Goal: Transaction & Acquisition: Purchase product/service

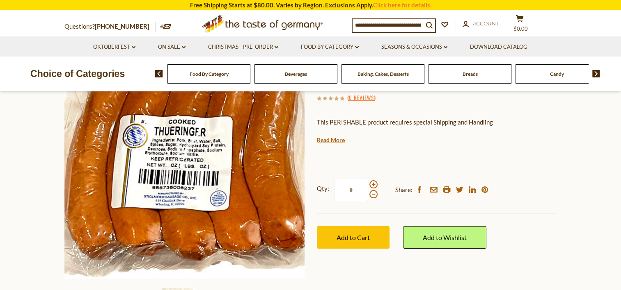
scroll to position [123, 0]
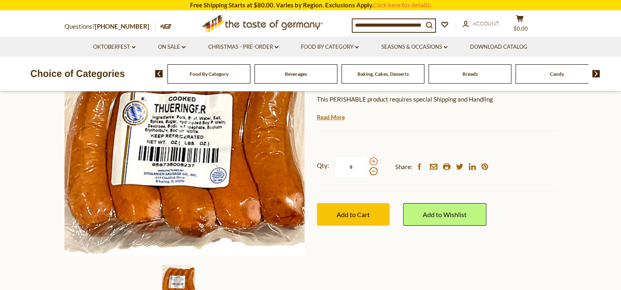
click at [373, 163] on span at bounding box center [373, 162] width 8 height 8
click at [368, 163] on input "*" at bounding box center [351, 167] width 34 height 23
type input "*"
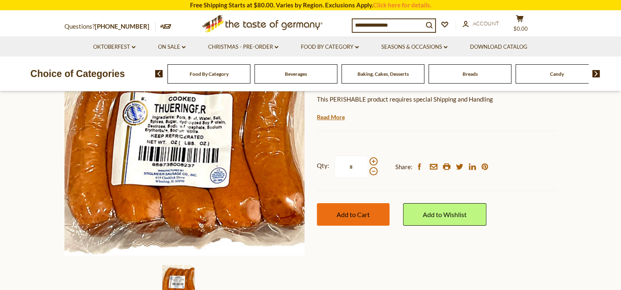
click at [367, 215] on span "Add to Cart" at bounding box center [352, 215] width 33 height 8
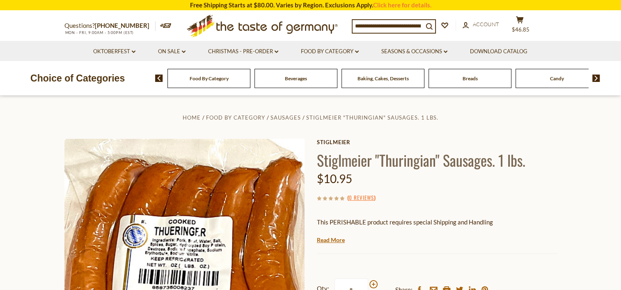
scroll to position [0, 0]
click at [526, 25] on button "cart $46.85" at bounding box center [520, 26] width 25 height 21
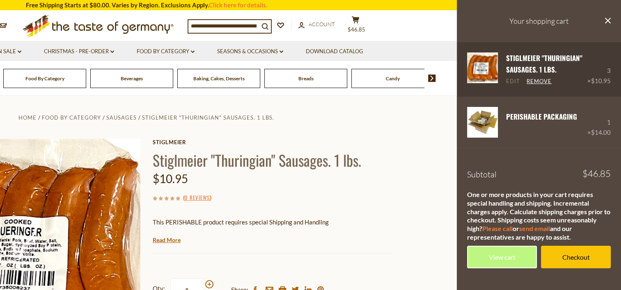
click at [516, 82] on link "Edit" at bounding box center [513, 81] width 14 height 7
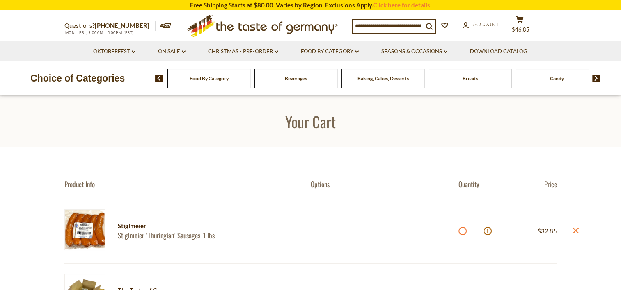
click at [461, 232] on button at bounding box center [462, 231] width 8 height 8
type input "*"
click at [524, 26] on span "$35.9" at bounding box center [520, 29] width 14 height 7
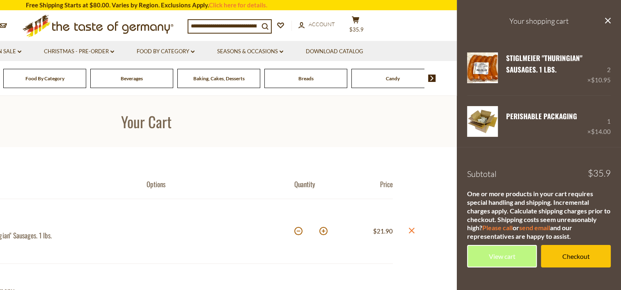
click at [216, 125] on h1 "Your Cart" at bounding box center [146, 121] width 570 height 18
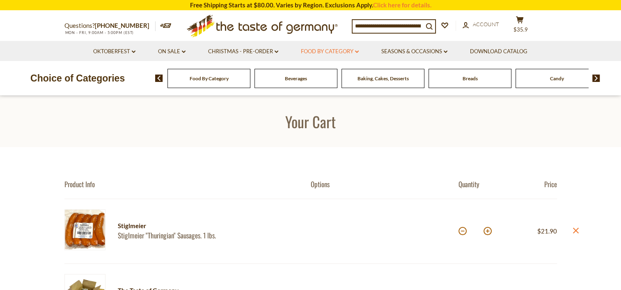
click at [338, 50] on link "Food By Category dropdown_arrow" at bounding box center [330, 51] width 58 height 9
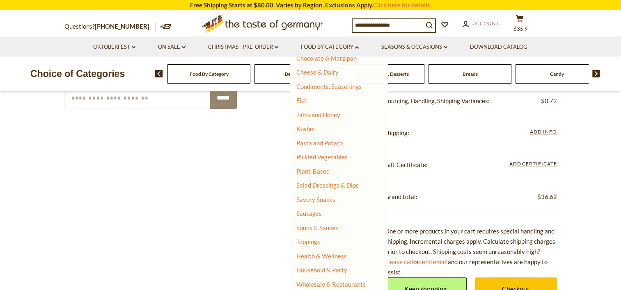
scroll to position [328, 0]
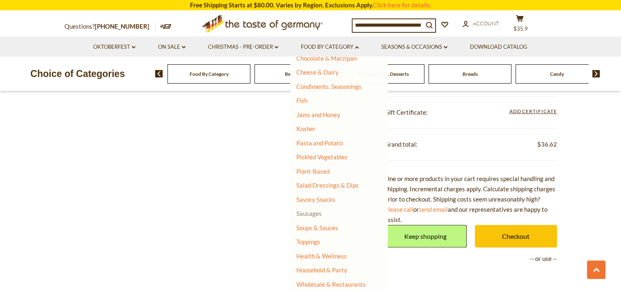
click at [315, 215] on link "Sausages" at bounding box center [308, 213] width 25 height 7
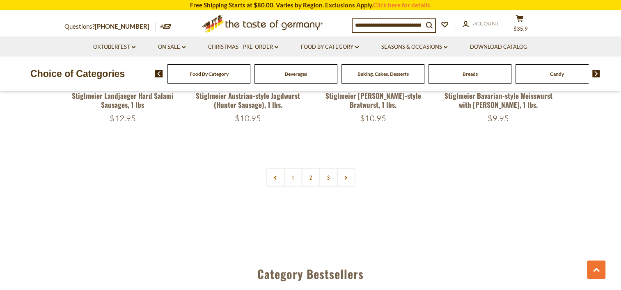
scroll to position [2010, 0]
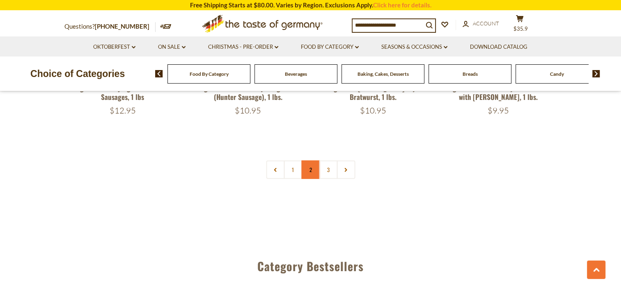
click at [311, 161] on link "2" at bounding box center [310, 170] width 18 height 18
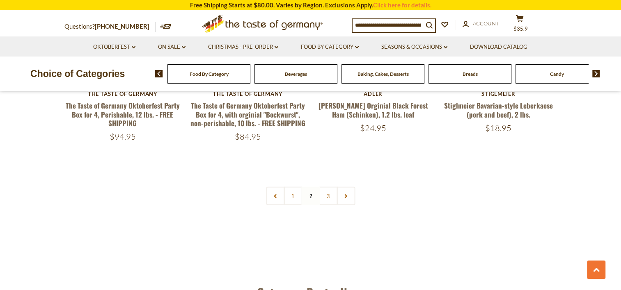
scroll to position [1987, 0]
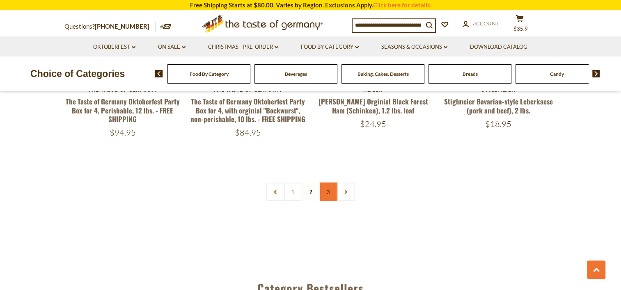
click at [327, 183] on link "3" at bounding box center [328, 192] width 18 height 18
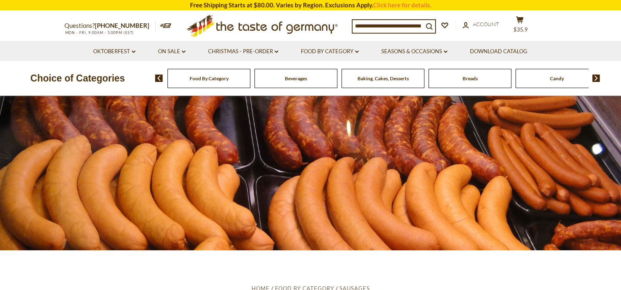
scroll to position [0, 0]
click at [347, 51] on link "Food By Category dropdown_arrow" at bounding box center [330, 51] width 58 height 9
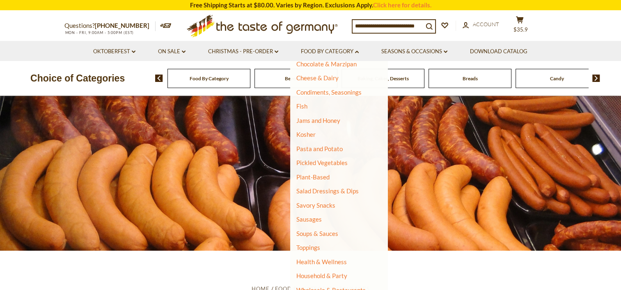
scroll to position [152, 0]
click at [325, 175] on link "Plant-Based" at bounding box center [312, 175] width 33 height 7
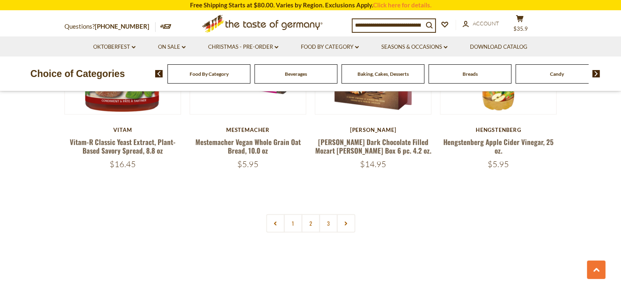
scroll to position [1805, 0]
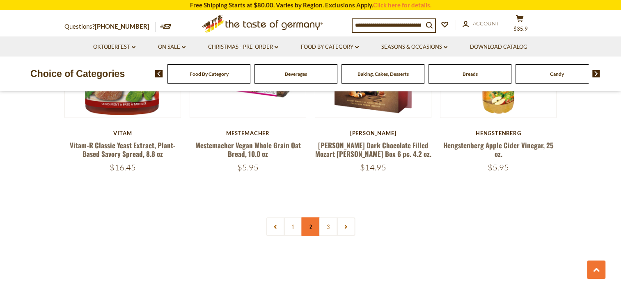
click at [311, 218] on link "2" at bounding box center [310, 227] width 18 height 18
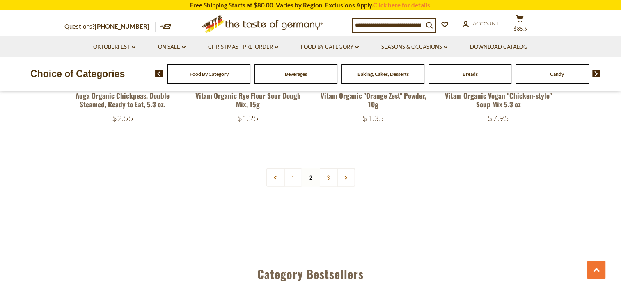
scroll to position [1846, 0]
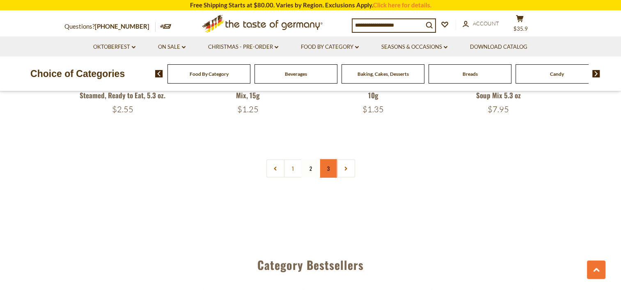
click at [324, 172] on link "3" at bounding box center [328, 169] width 18 height 18
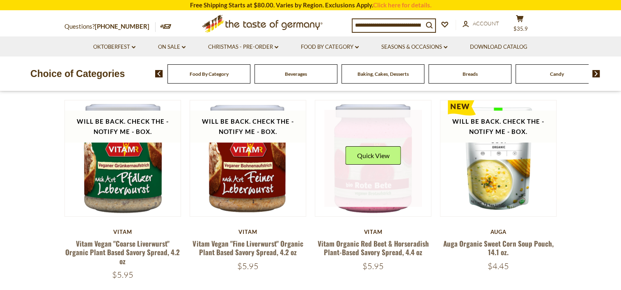
scroll to position [0, 0]
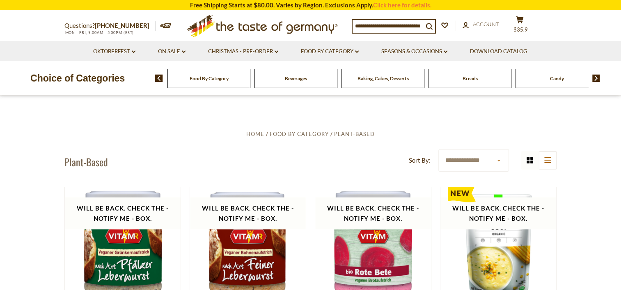
click at [368, 25] on input at bounding box center [387, 25] width 71 height 11
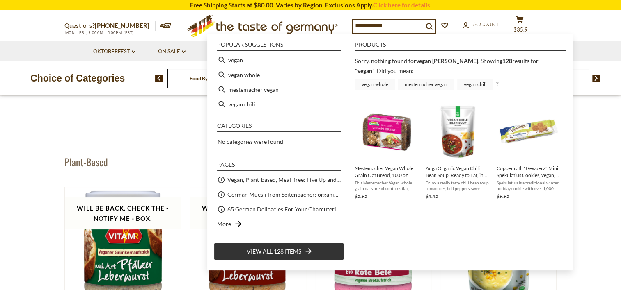
type input "*****"
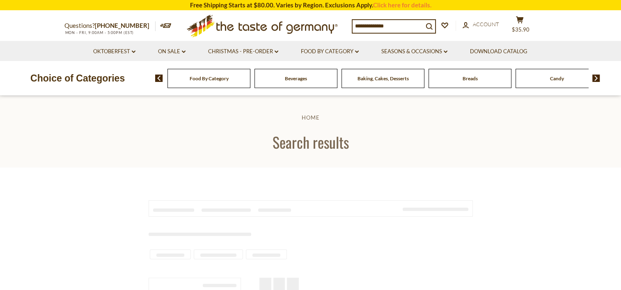
type input "*****"
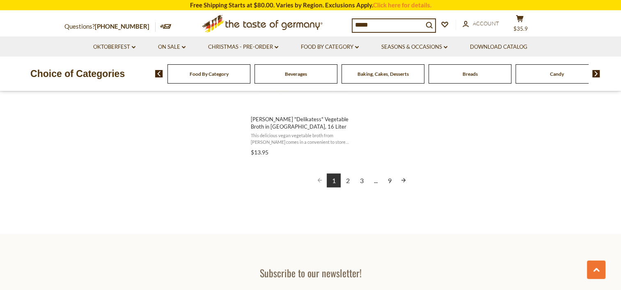
scroll to position [1518, 0]
click at [348, 181] on link "2" at bounding box center [348, 180] width 14 height 14
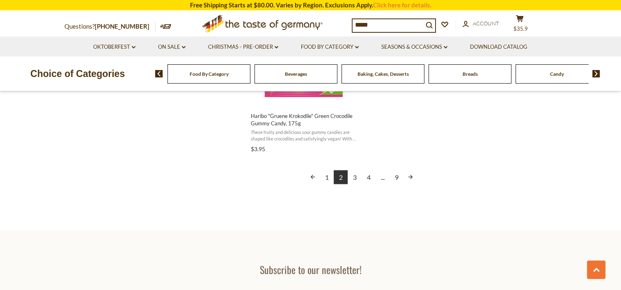
scroll to position [1600, 0]
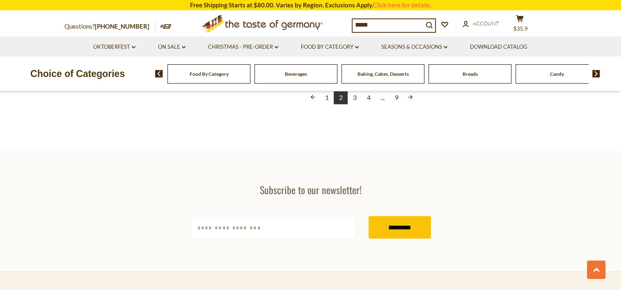
click at [355, 99] on link "3" at bounding box center [355, 98] width 14 height 14
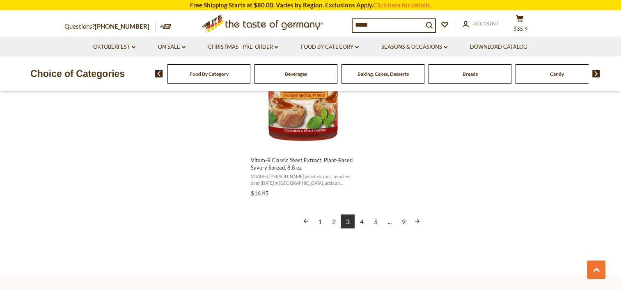
scroll to position [1477, 0]
click at [360, 223] on link "4" at bounding box center [362, 221] width 14 height 14
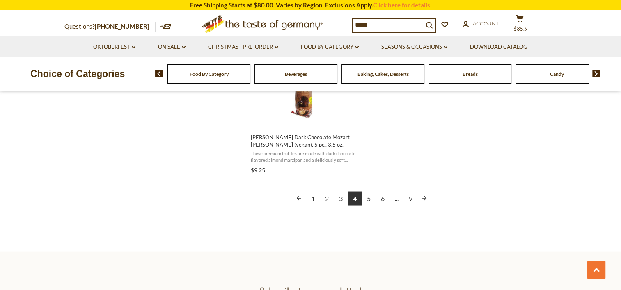
scroll to position [1518, 0]
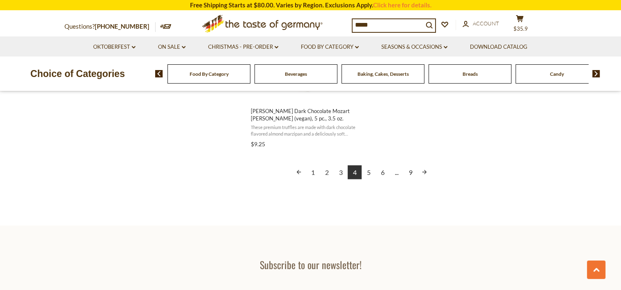
click at [366, 172] on link "5" at bounding box center [368, 172] width 14 height 14
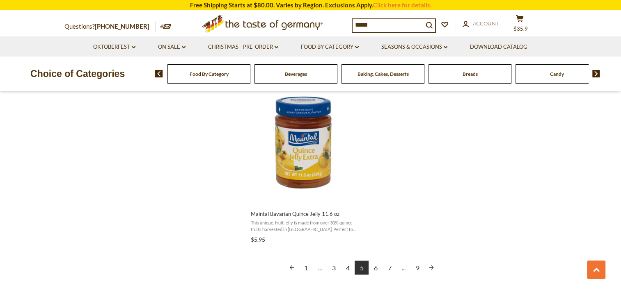
scroll to position [1436, 0]
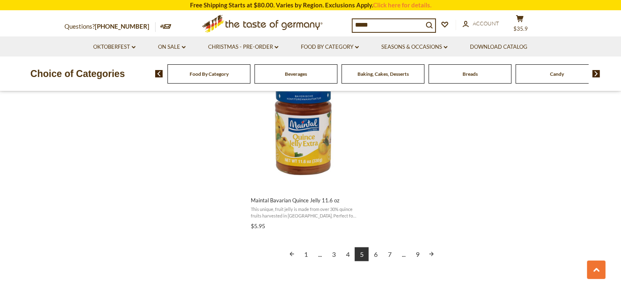
click at [376, 255] on link "6" at bounding box center [375, 254] width 14 height 14
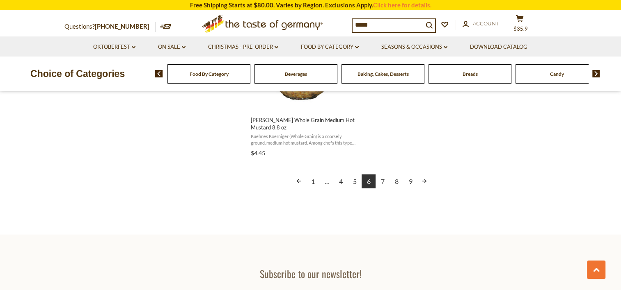
scroll to position [1518, 0]
click at [382, 182] on link "7" at bounding box center [382, 180] width 14 height 14
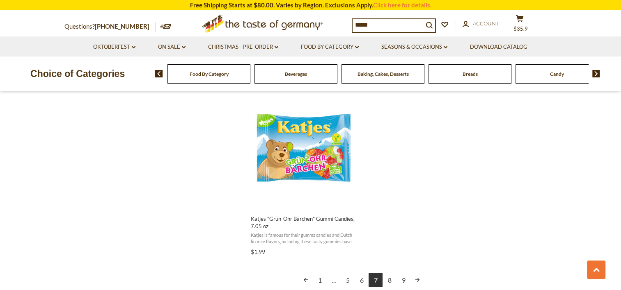
scroll to position [1518, 0]
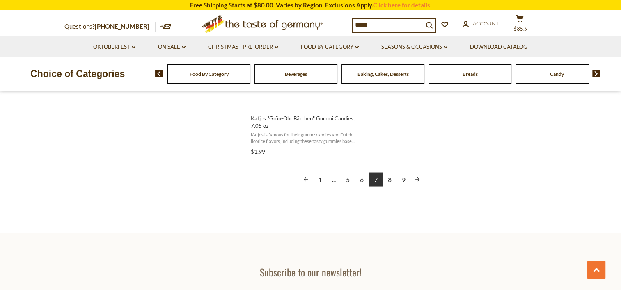
click at [388, 181] on link "8" at bounding box center [389, 180] width 14 height 14
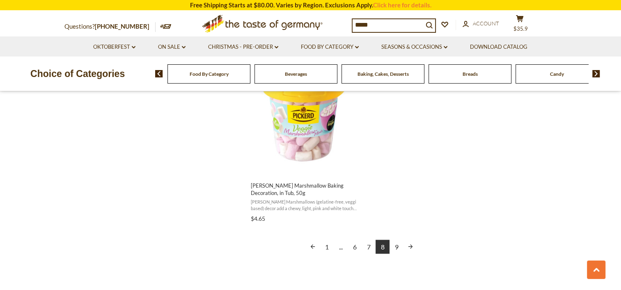
scroll to position [1477, 0]
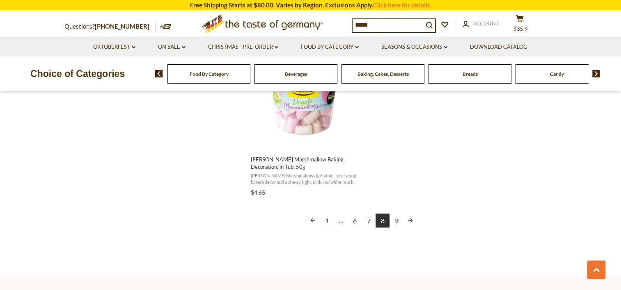
click at [394, 220] on link "9" at bounding box center [396, 221] width 14 height 14
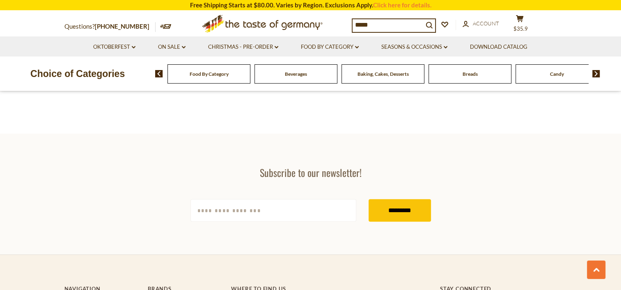
scroll to position [903, 0]
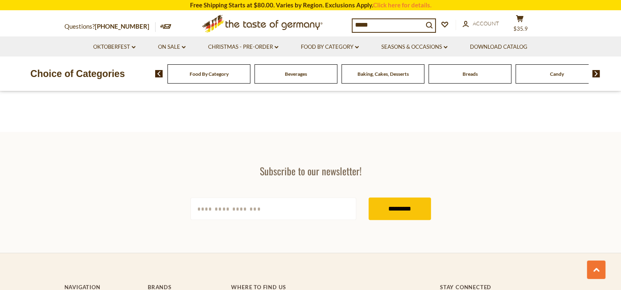
click at [594, 72] on img at bounding box center [596, 73] width 8 height 7
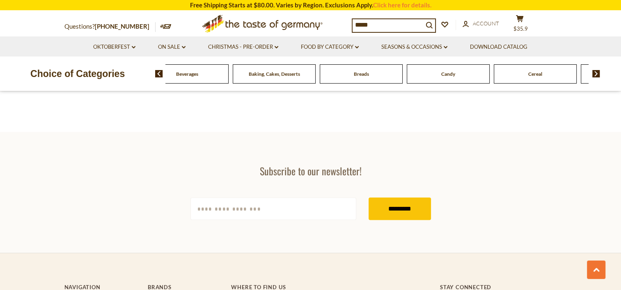
click at [596, 73] on img at bounding box center [596, 73] width 8 height 7
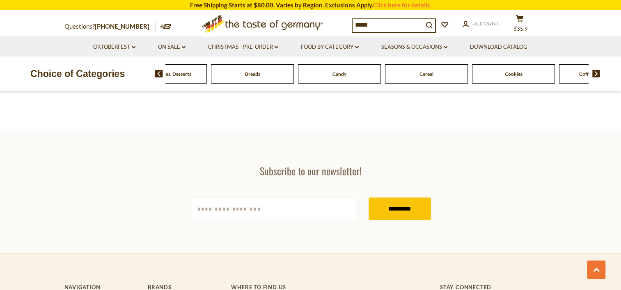
click at [596, 73] on img at bounding box center [596, 73] width 8 height 7
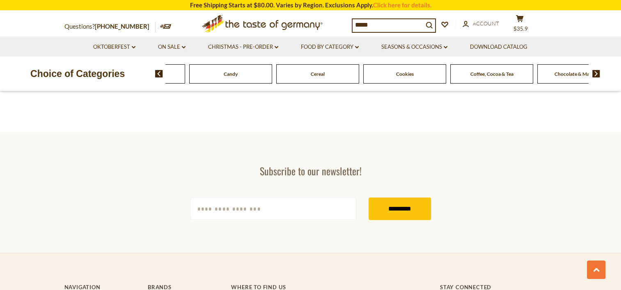
click at [596, 73] on img at bounding box center [596, 73] width 8 height 7
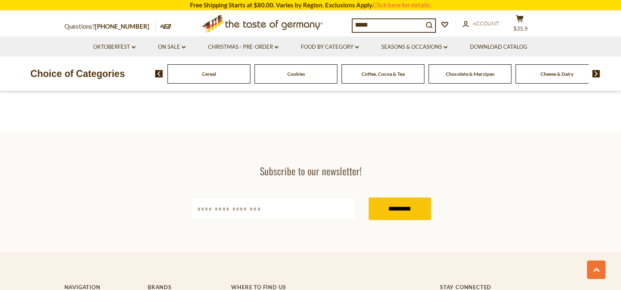
click at [596, 73] on img at bounding box center [596, 73] width 8 height 7
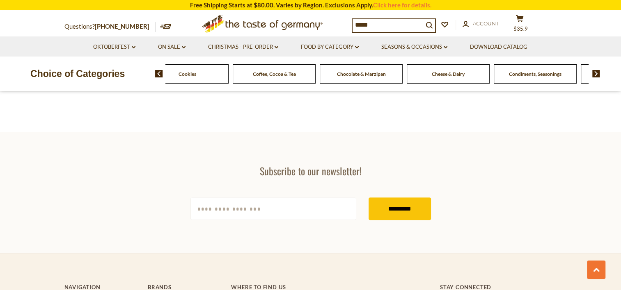
click at [596, 73] on img at bounding box center [596, 73] width 8 height 7
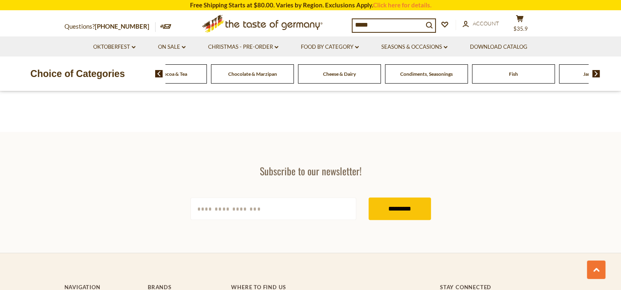
click at [596, 73] on img at bounding box center [596, 73] width 8 height 7
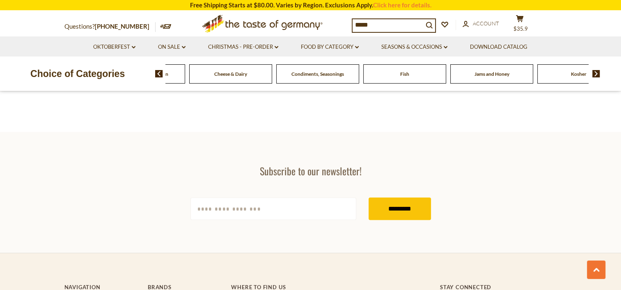
click at [596, 73] on img at bounding box center [596, 73] width 8 height 7
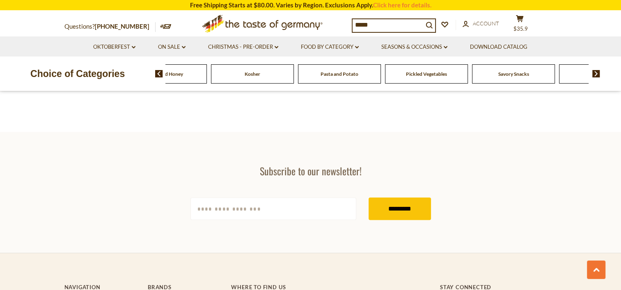
click at [596, 73] on img at bounding box center [596, 73] width 8 height 7
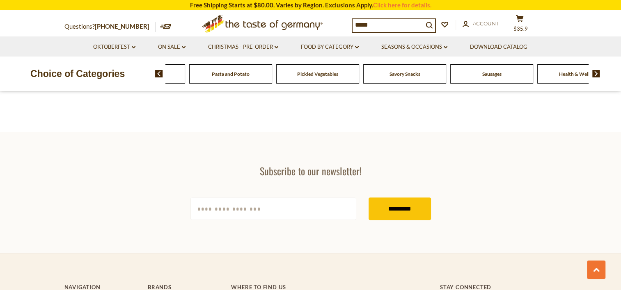
click at [596, 73] on img at bounding box center [596, 73] width 8 height 7
click at [462, 77] on span "Sausages" at bounding box center [461, 74] width 19 height 6
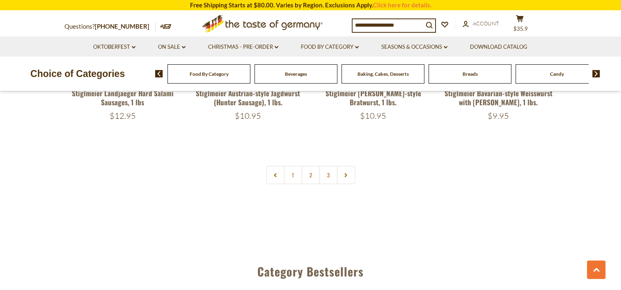
scroll to position [2052, 0]
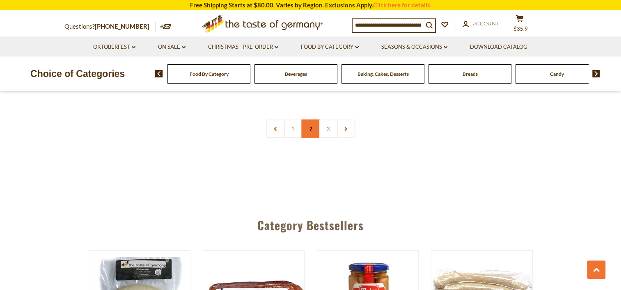
click at [307, 120] on link "2" at bounding box center [310, 129] width 18 height 18
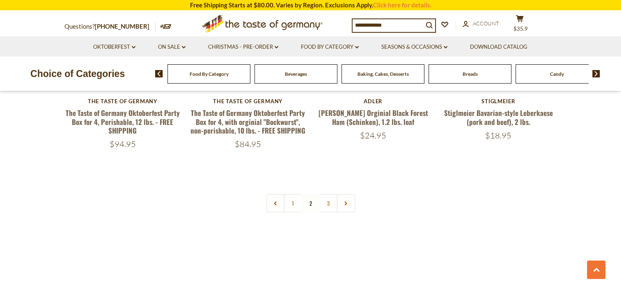
scroll to position [1987, 0]
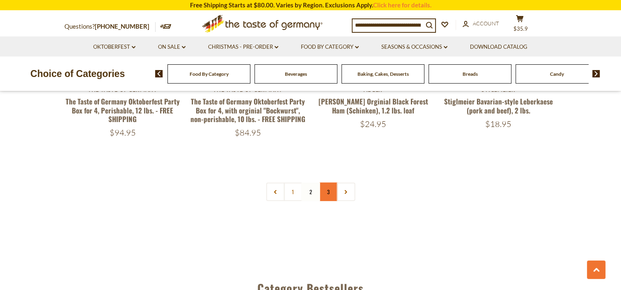
click at [327, 183] on link "3" at bounding box center [328, 192] width 18 height 18
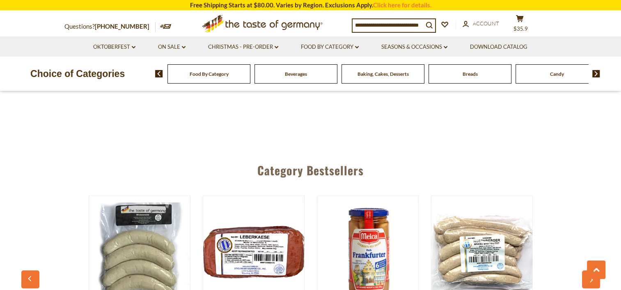
scroll to position [674, 0]
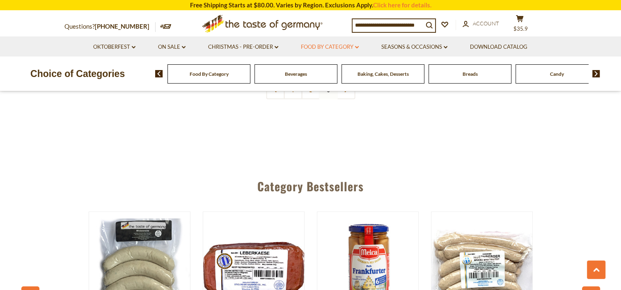
click at [342, 46] on link "Food By Category dropdown_arrow" at bounding box center [330, 47] width 58 height 9
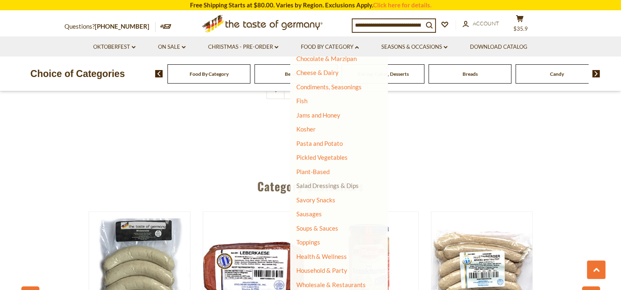
scroll to position [152, 0]
click at [322, 172] on link "Plant-Based" at bounding box center [312, 171] width 33 height 7
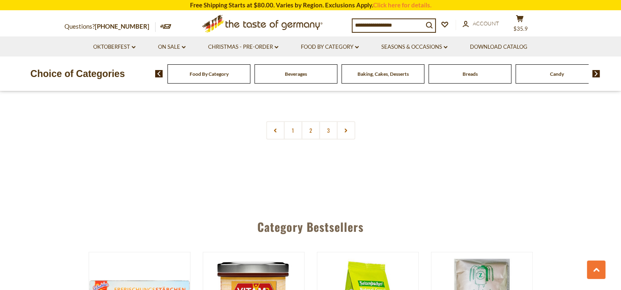
scroll to position [1846, 0]
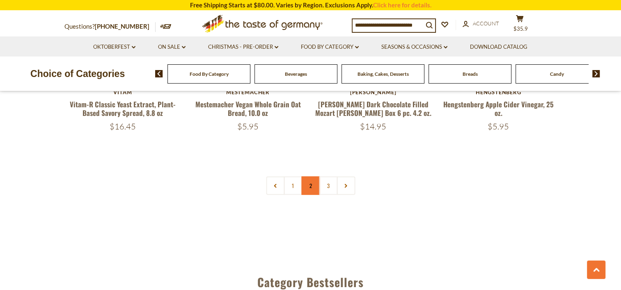
click at [311, 177] on link "2" at bounding box center [310, 186] width 18 height 18
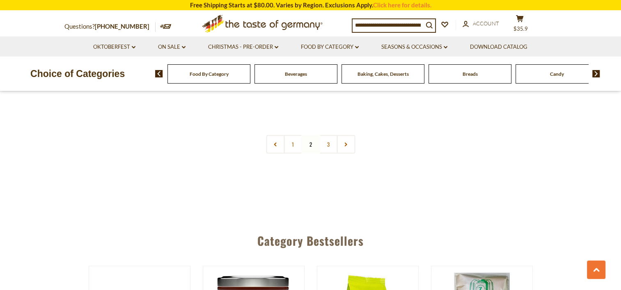
scroll to position [1873, 0]
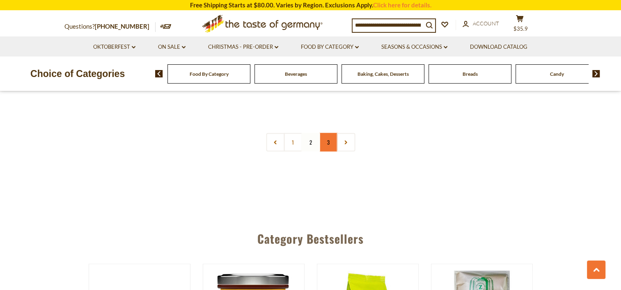
click at [329, 145] on link "3" at bounding box center [328, 142] width 18 height 18
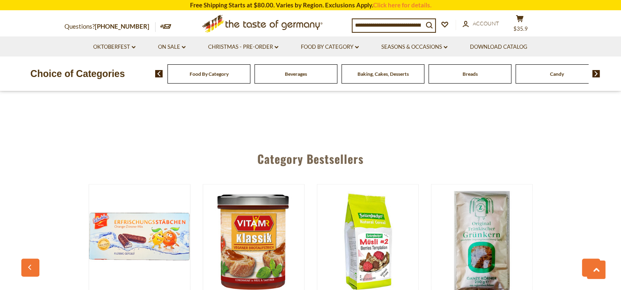
scroll to position [1175, 0]
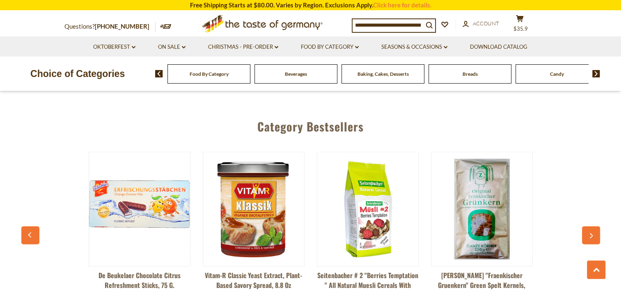
click at [398, 23] on input at bounding box center [387, 24] width 71 height 11
paste input "**********"
type input "**********"
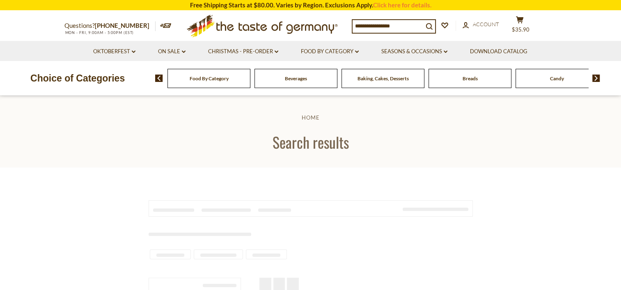
type input "**********"
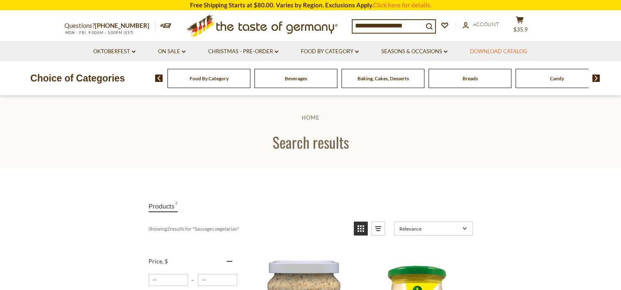
click at [491, 52] on link "Download Catalog" at bounding box center [498, 51] width 57 height 9
click at [213, 79] on span "Food By Category" at bounding box center [209, 78] width 39 height 6
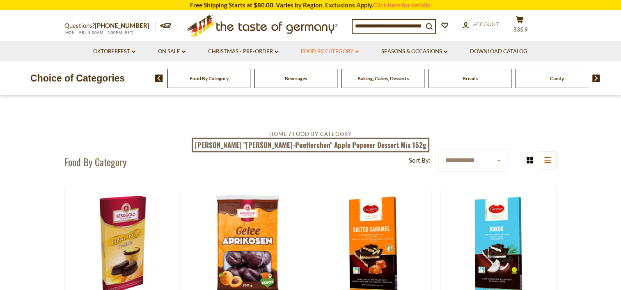
click at [337, 53] on link "Food By Category dropdown_arrow" at bounding box center [330, 51] width 58 height 9
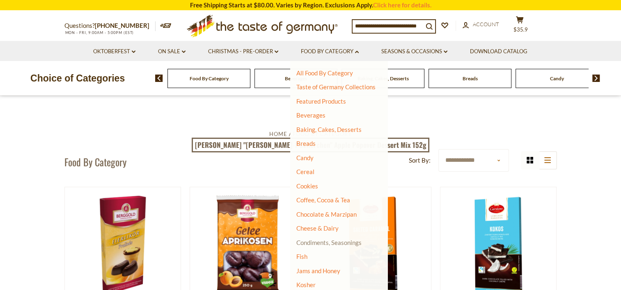
click at [341, 244] on link "Condiments, Seasonings" at bounding box center [328, 242] width 65 height 7
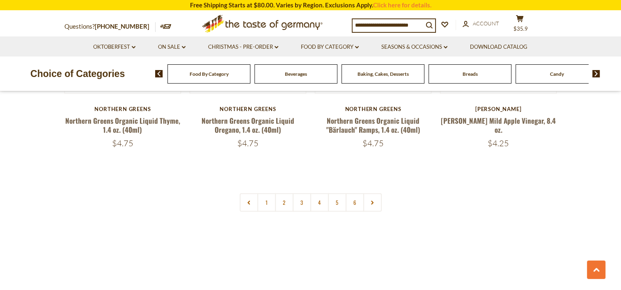
scroll to position [1969, 0]
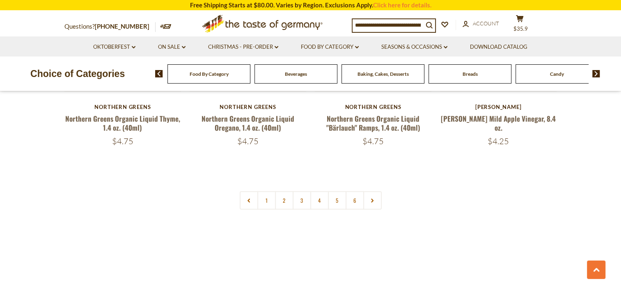
click at [283, 192] on link "2" at bounding box center [284, 201] width 18 height 18
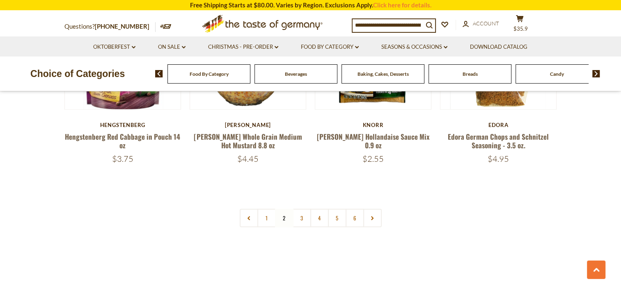
scroll to position [1946, 0]
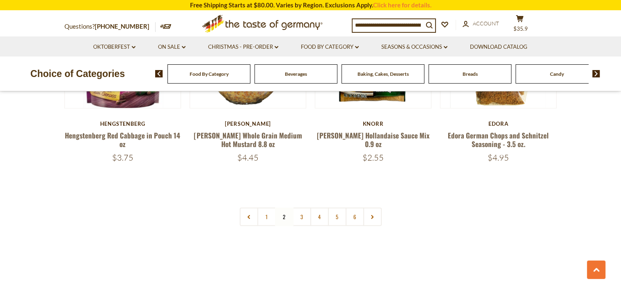
click at [399, 25] on input at bounding box center [387, 24] width 71 height 11
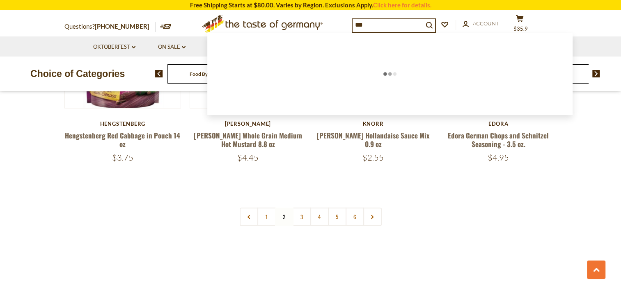
type input "****"
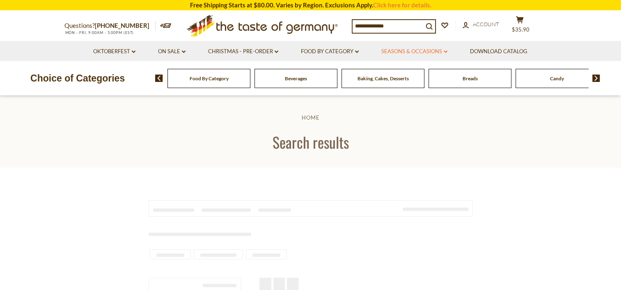
type input "****"
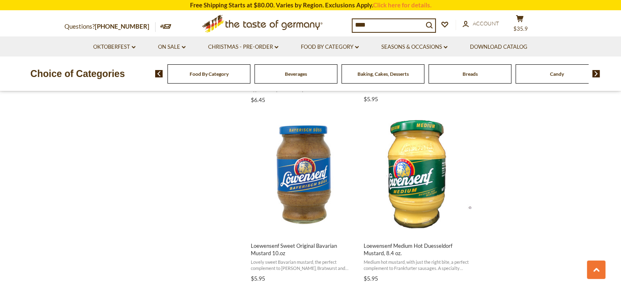
scroll to position [656, 0]
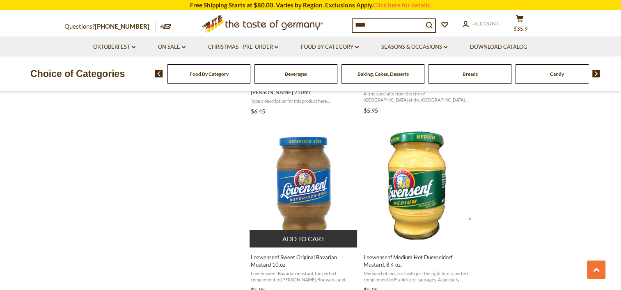
click at [305, 230] on button "Add to cart" at bounding box center [303, 239] width 108 height 18
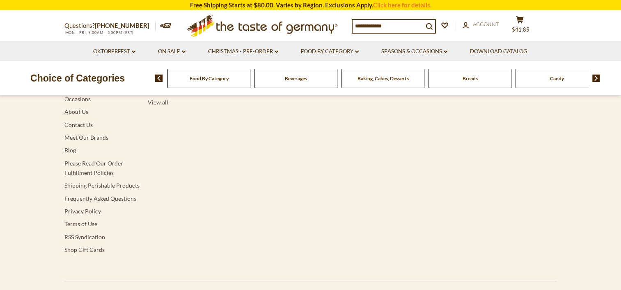
type input "****"
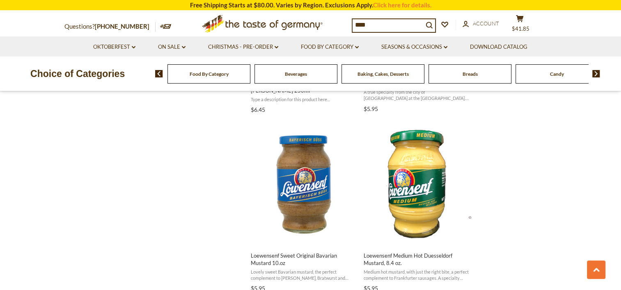
scroll to position [615, 0]
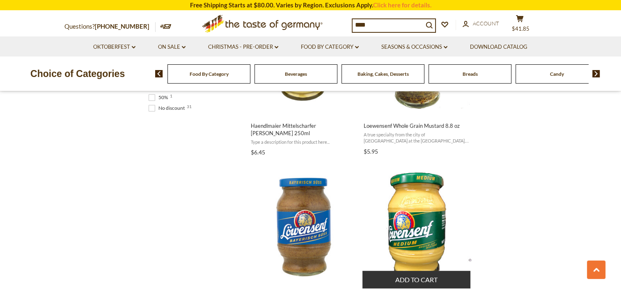
click at [424, 271] on button "Add to cart" at bounding box center [416, 280] width 108 height 18
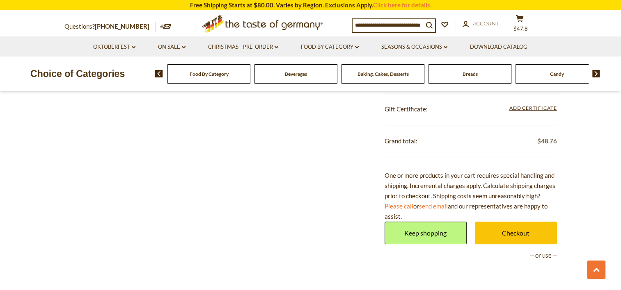
scroll to position [492, 0]
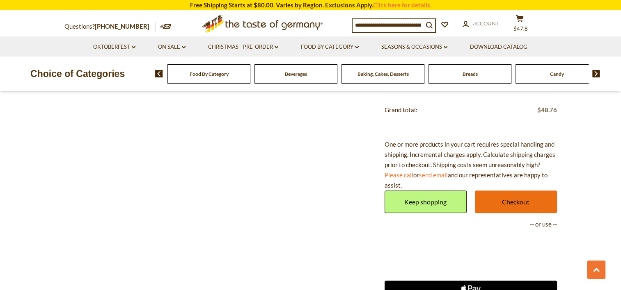
click at [534, 201] on link "Checkout" at bounding box center [516, 202] width 82 height 23
